Goal: Transaction & Acquisition: Download file/media

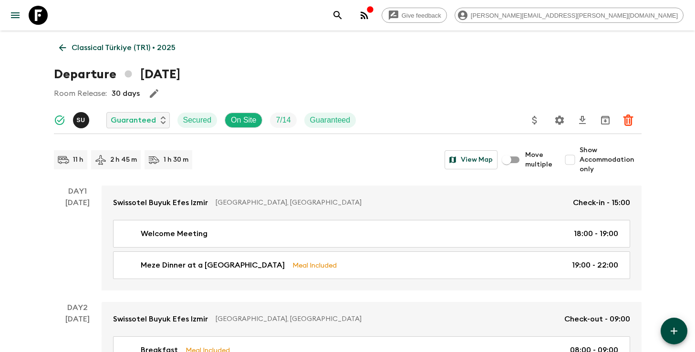
drag, startPoint x: 0, startPoint y: 0, endPoint x: 473, endPoint y: 16, distance: 472.9
click at [341, 16] on icon "search adventures" at bounding box center [337, 15] width 8 height 8
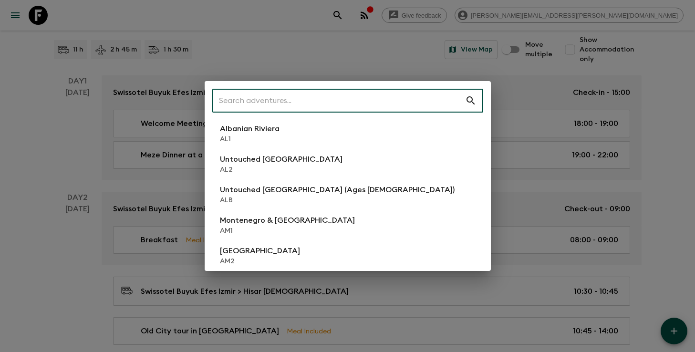
scroll to position [110, 0]
click at [341, 102] on input "text" at bounding box center [338, 100] width 253 height 27
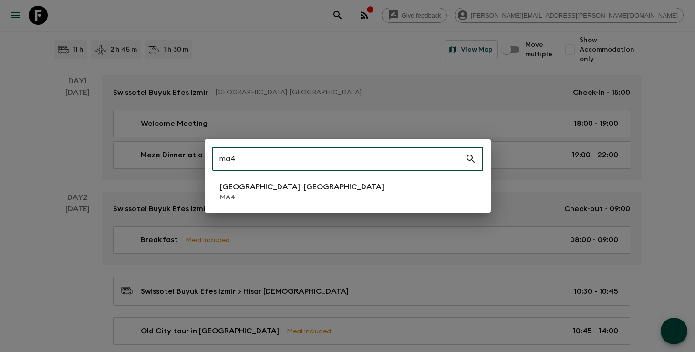
type input "ma4"
click at [272, 196] on p "MA4" at bounding box center [302, 198] width 164 height 10
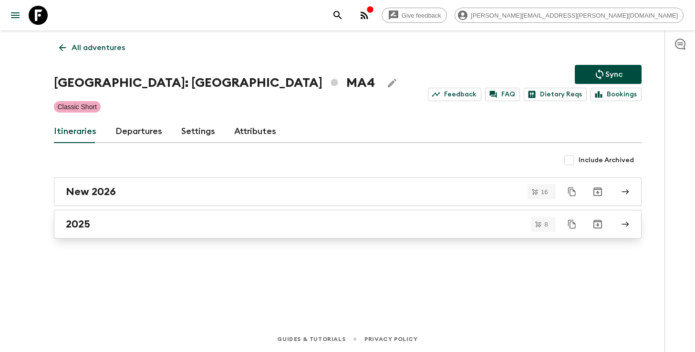
click at [269, 221] on div "2025" at bounding box center [339, 224] width 546 height 12
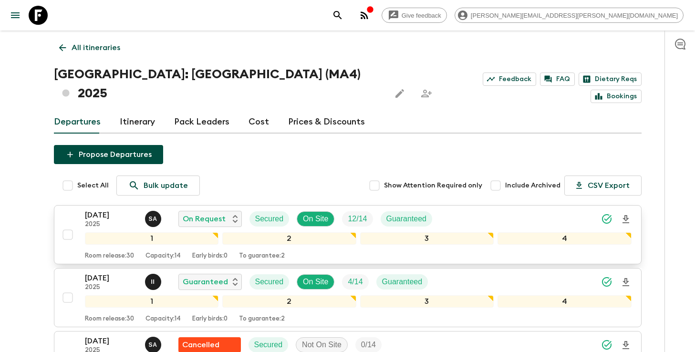
click at [478, 209] on div "[DATE] 2025 S A On Request Secured On Site 12 / 14 Guaranteed" at bounding box center [358, 218] width 547 height 19
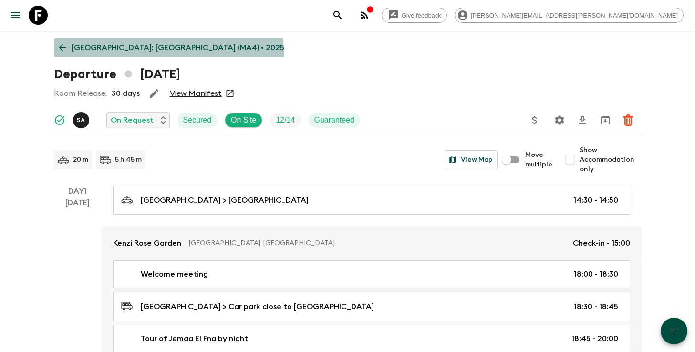
click at [167, 51] on p "[GEOGRAPHIC_DATA]: [GEOGRAPHIC_DATA] (MA4) • 2025" at bounding box center [178, 47] width 213 height 11
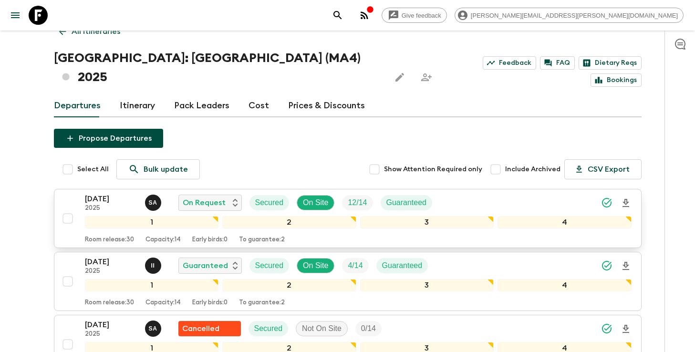
scroll to position [18, 0]
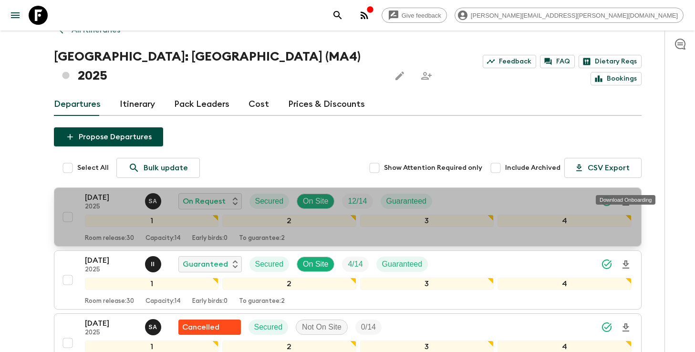
click at [623, 196] on icon "Download Onboarding" at bounding box center [625, 201] width 11 height 11
